Goal: Transaction & Acquisition: Purchase product/service

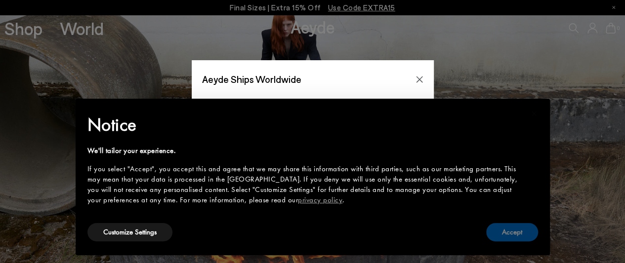
click at [512, 236] on button "Accept" at bounding box center [512, 232] width 52 height 18
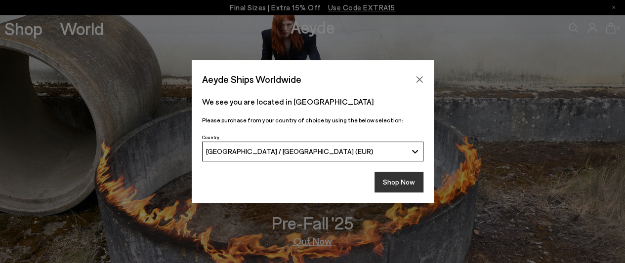
click at [396, 179] on button "Shop Now" at bounding box center [399, 182] width 49 height 21
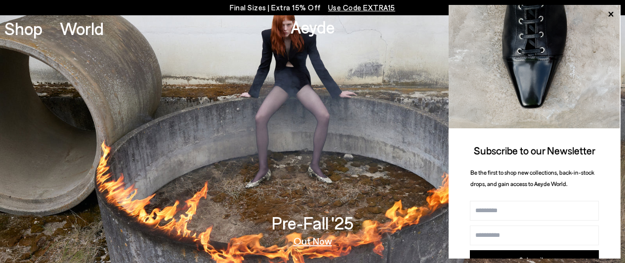
click at [352, 9] on span "Use Code EXTRA15" at bounding box center [361, 7] width 67 height 9
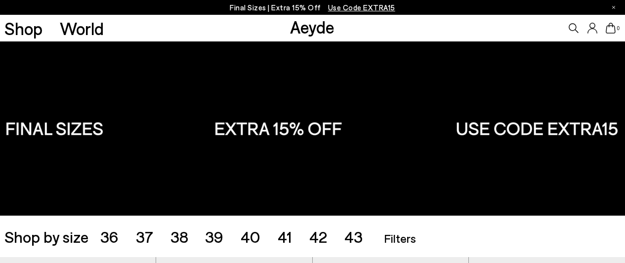
scroll to position [99, 0]
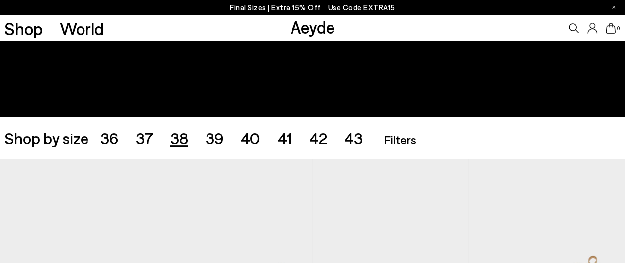
click at [185, 142] on span "38" at bounding box center [179, 137] width 18 height 19
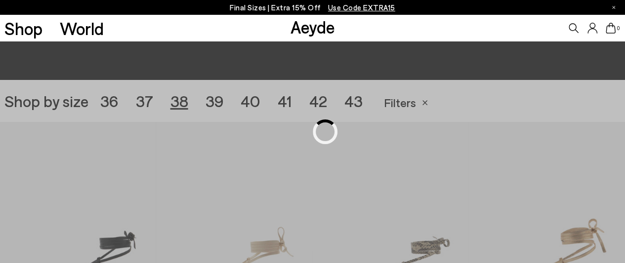
scroll to position [174, 0]
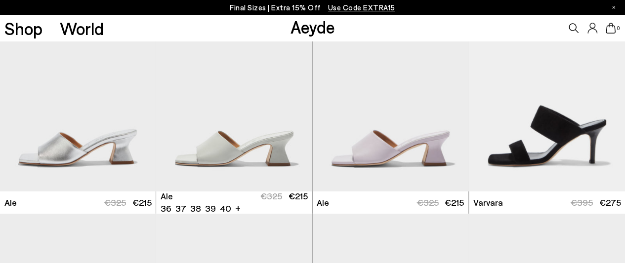
scroll to position [1607, 0]
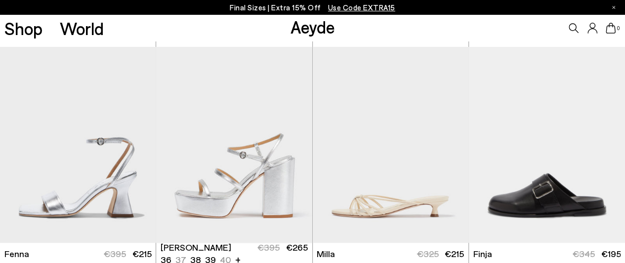
scroll to position [2250, 0]
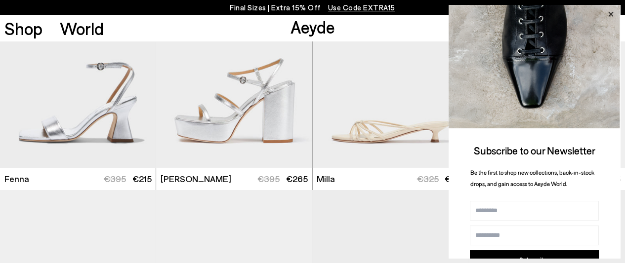
click at [608, 12] on icon at bounding box center [610, 14] width 13 height 13
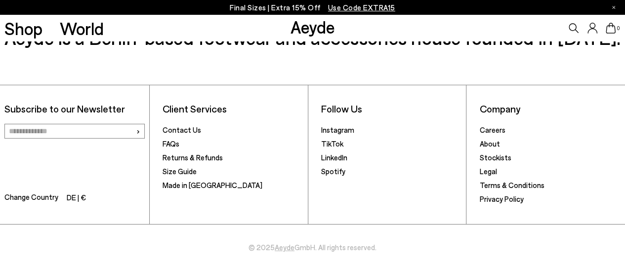
scroll to position [3347, 0]
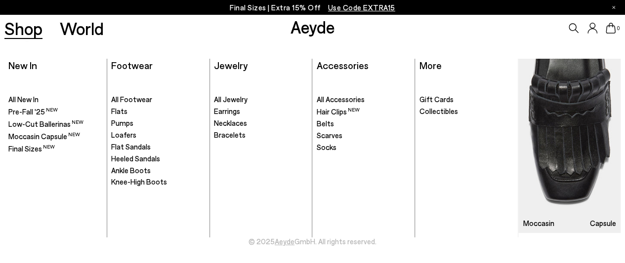
click at [23, 30] on link "Shop" at bounding box center [23, 28] width 38 height 17
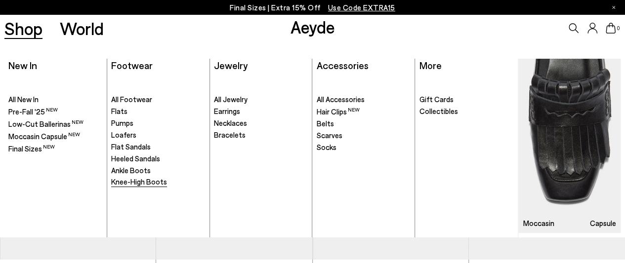
click at [126, 181] on span "Knee-High Boots" at bounding box center [139, 181] width 56 height 9
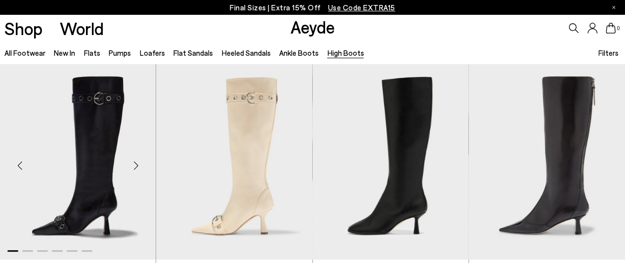
click at [135, 169] on div "Next slide" at bounding box center [136, 166] width 30 height 30
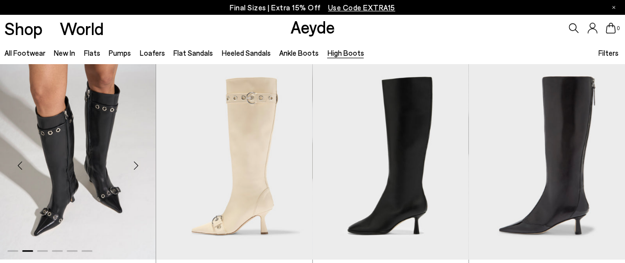
click at [135, 169] on div "Next slide" at bounding box center [136, 166] width 30 height 30
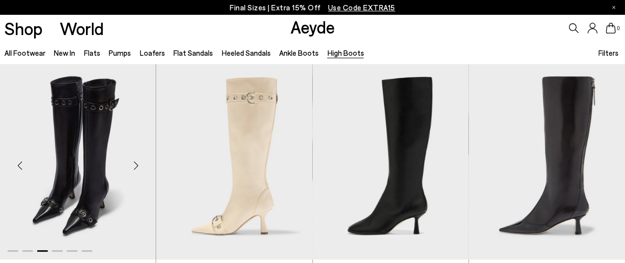
click at [135, 169] on div "Next slide" at bounding box center [136, 166] width 30 height 30
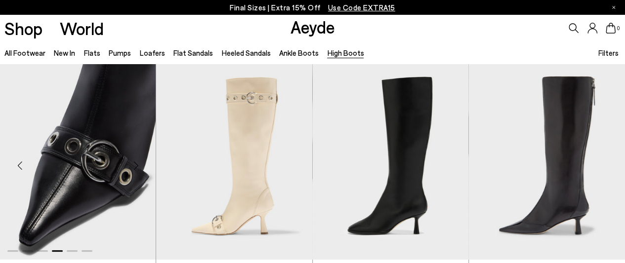
click at [135, 169] on div "Next slide" at bounding box center [136, 166] width 30 height 30
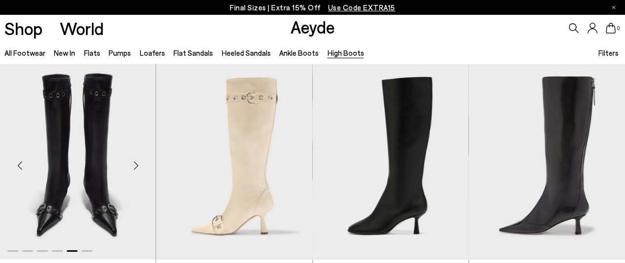
click at [135, 169] on div "Next slide" at bounding box center [136, 166] width 30 height 30
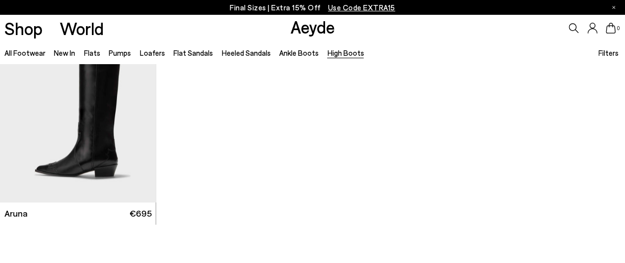
scroll to position [494, 0]
